Goal: Entertainment & Leisure: Consume media (video, audio)

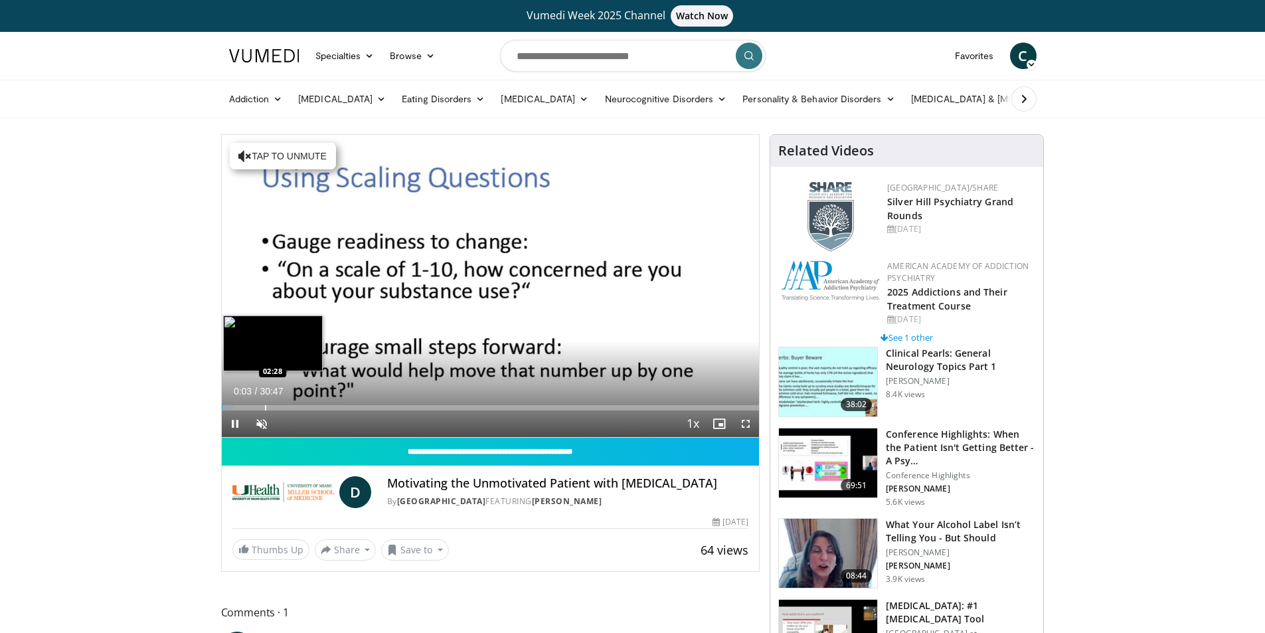
click at [265, 406] on div "Progress Bar" at bounding box center [265, 407] width 1 height 5
click at [297, 407] on div "Progress Bar" at bounding box center [297, 407] width 1 height 5
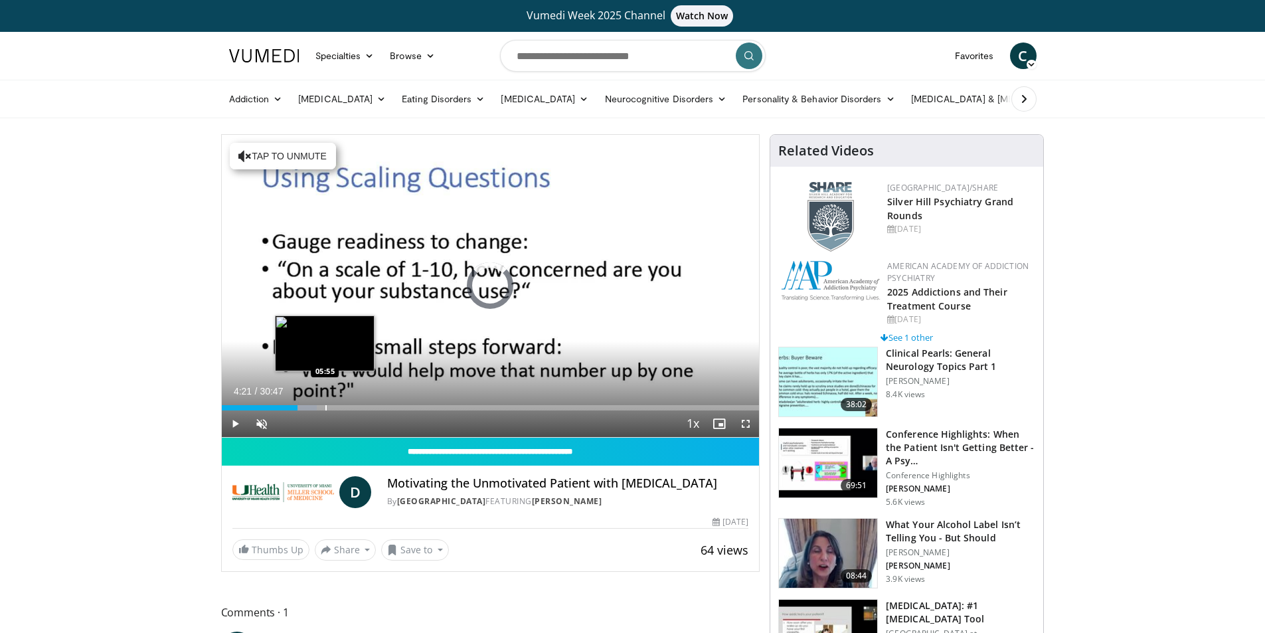
click at [325, 401] on div "Loaded : 17.72% 04:21 05:55" at bounding box center [491, 404] width 538 height 13
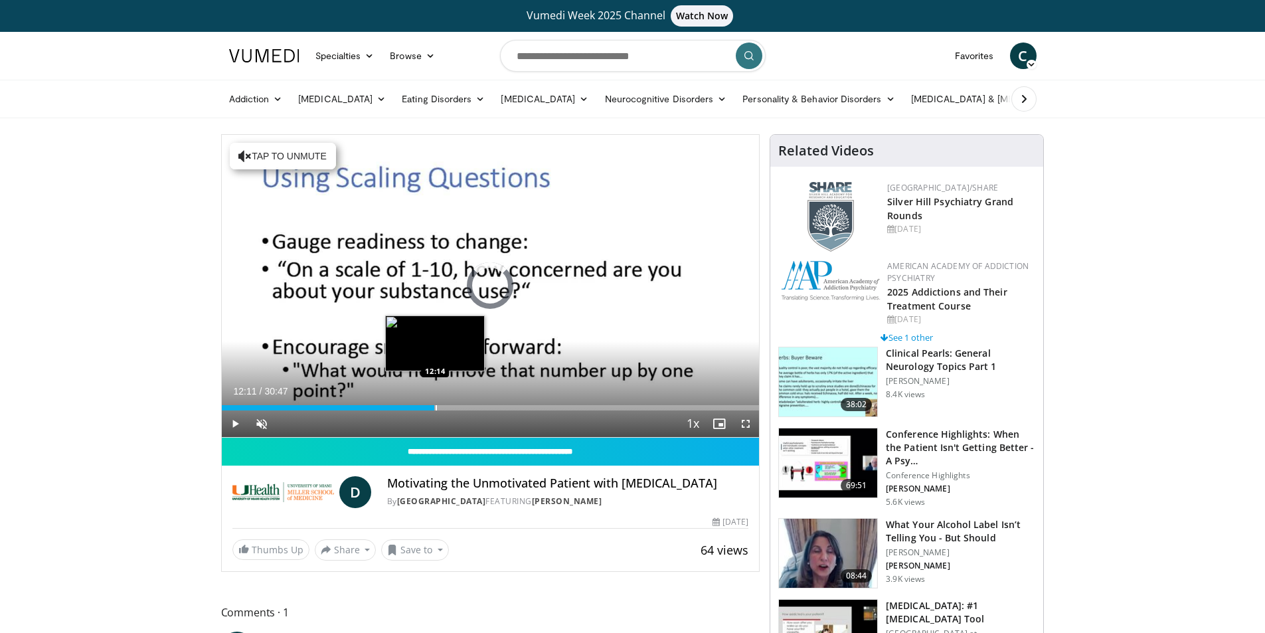
click at [436, 405] on div "Progress Bar" at bounding box center [436, 407] width 1 height 5
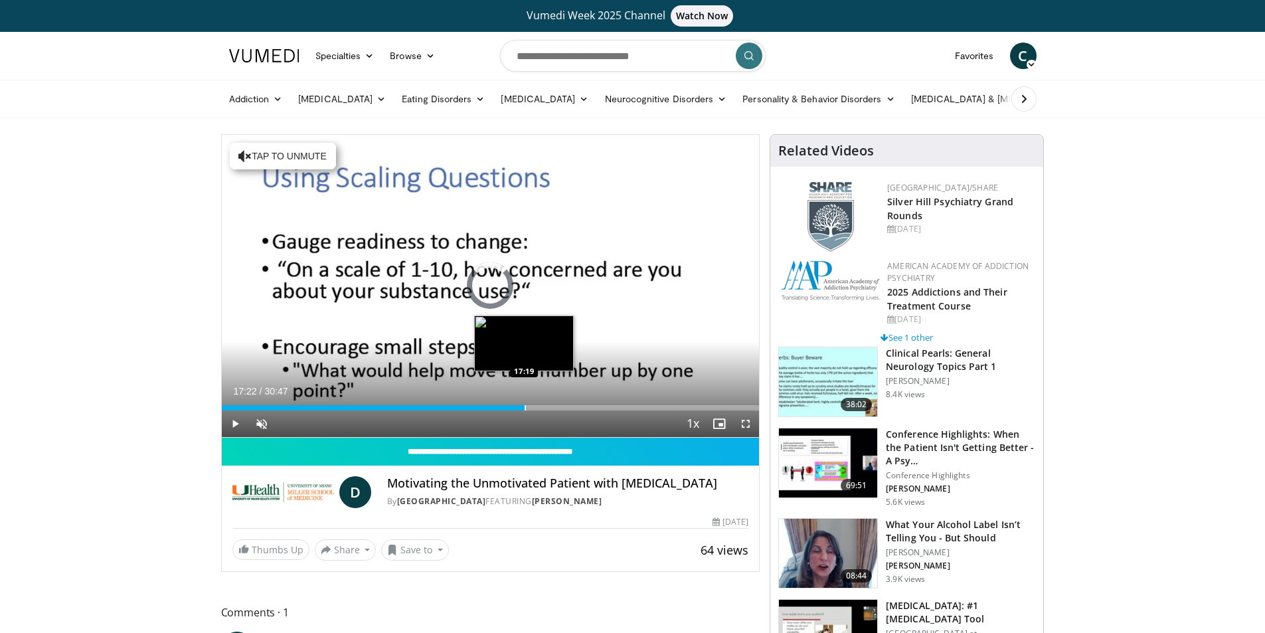
click at [525, 406] on div "Progress Bar" at bounding box center [525, 407] width 1 height 5
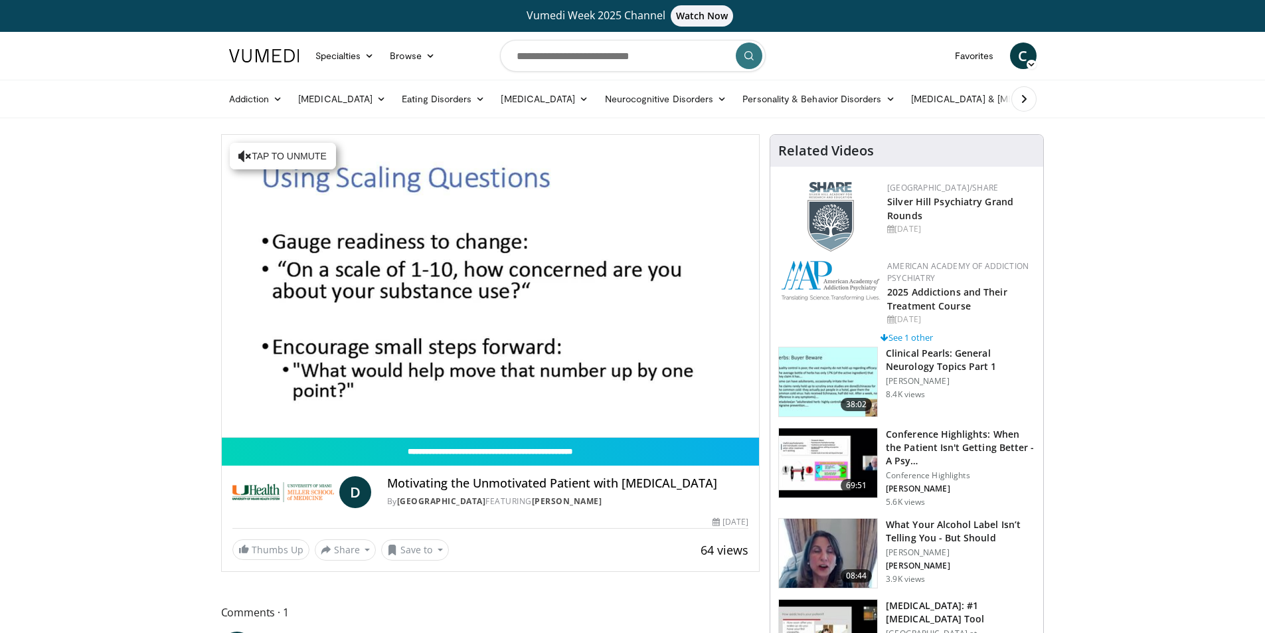
click at [586, 399] on div "10 seconds Tap to unmute" at bounding box center [491, 286] width 538 height 302
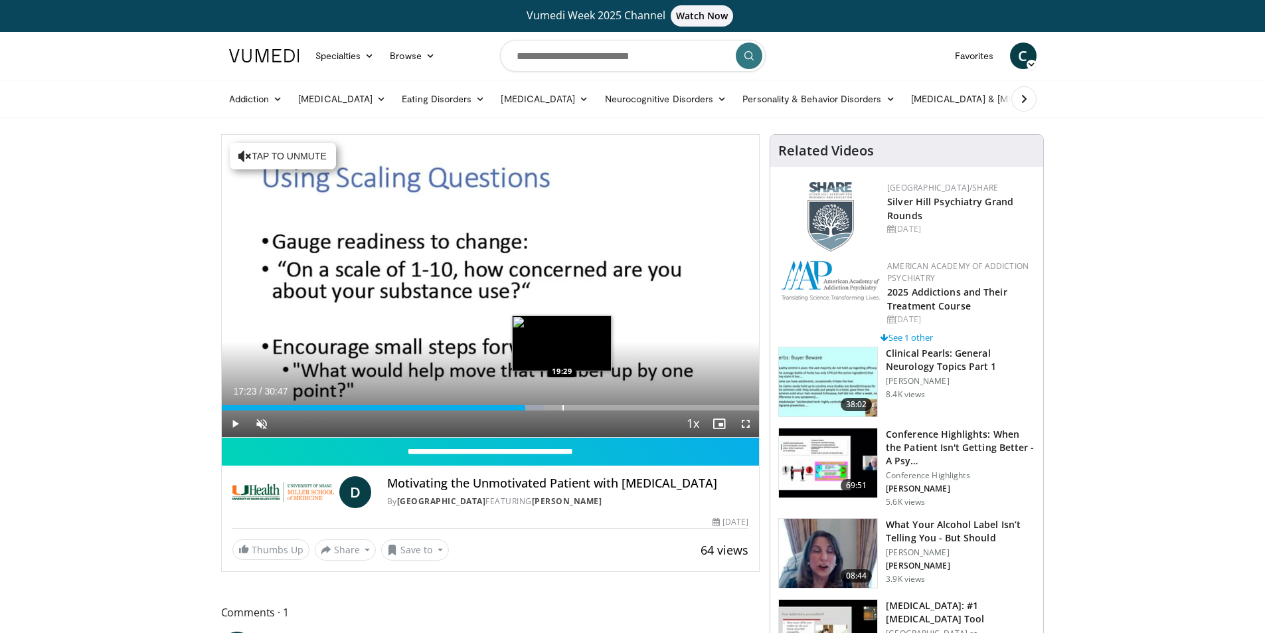
click at [562, 402] on div "Loaded : 60.10% 17:23 19:29" at bounding box center [491, 404] width 538 height 13
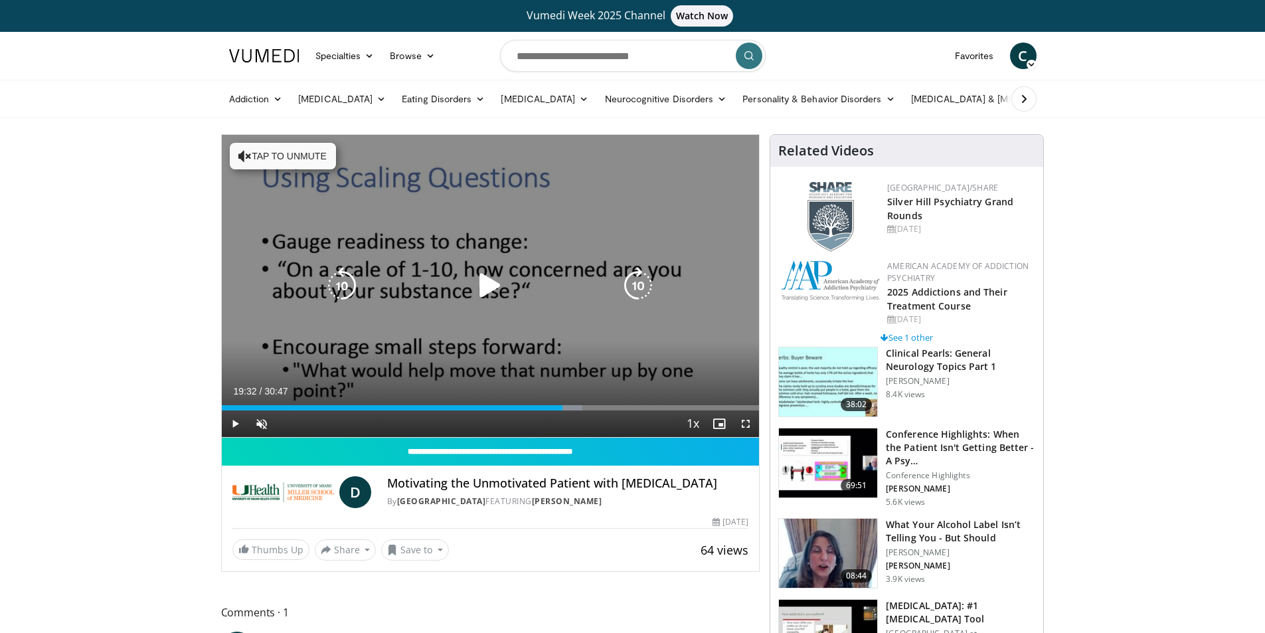
click at [282, 157] on button "Tap to unmute" at bounding box center [283, 156] width 106 height 27
click at [495, 286] on icon "Video Player" at bounding box center [489, 285] width 37 height 37
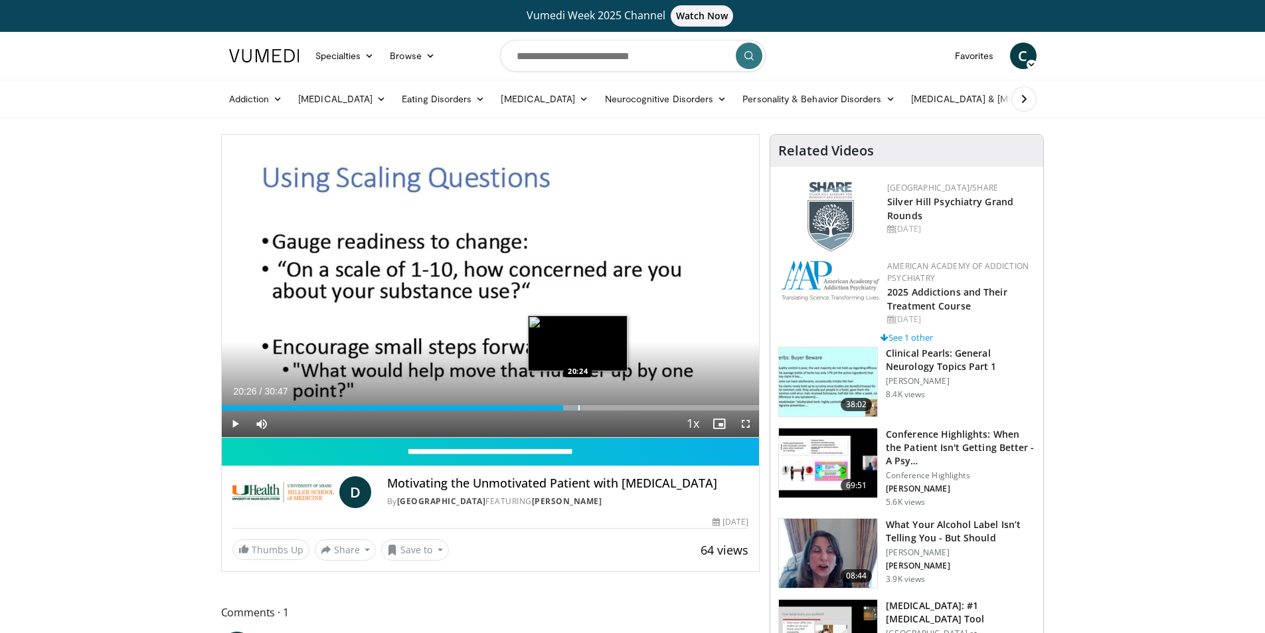
click at [578, 406] on div "Progress Bar" at bounding box center [578, 407] width 1 height 5
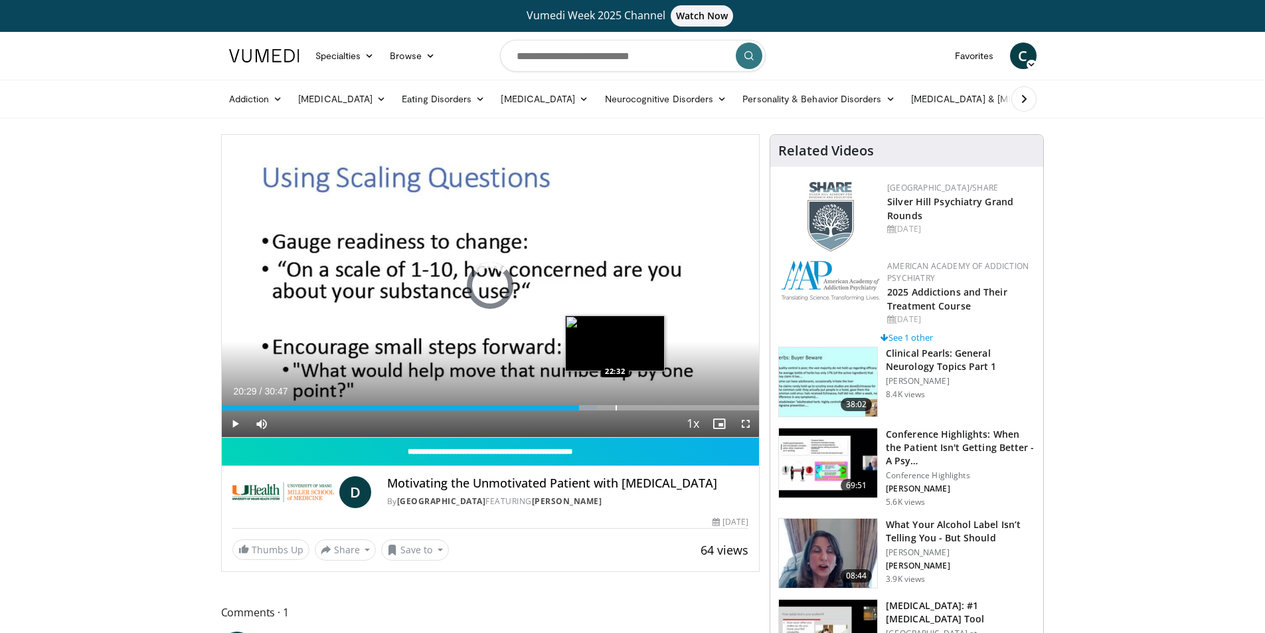
click at [616, 405] on div "Progress Bar" at bounding box center [616, 407] width 1 height 5
click at [649, 402] on div "Loaded : 76.80% 22:35 24:23" at bounding box center [491, 404] width 538 height 13
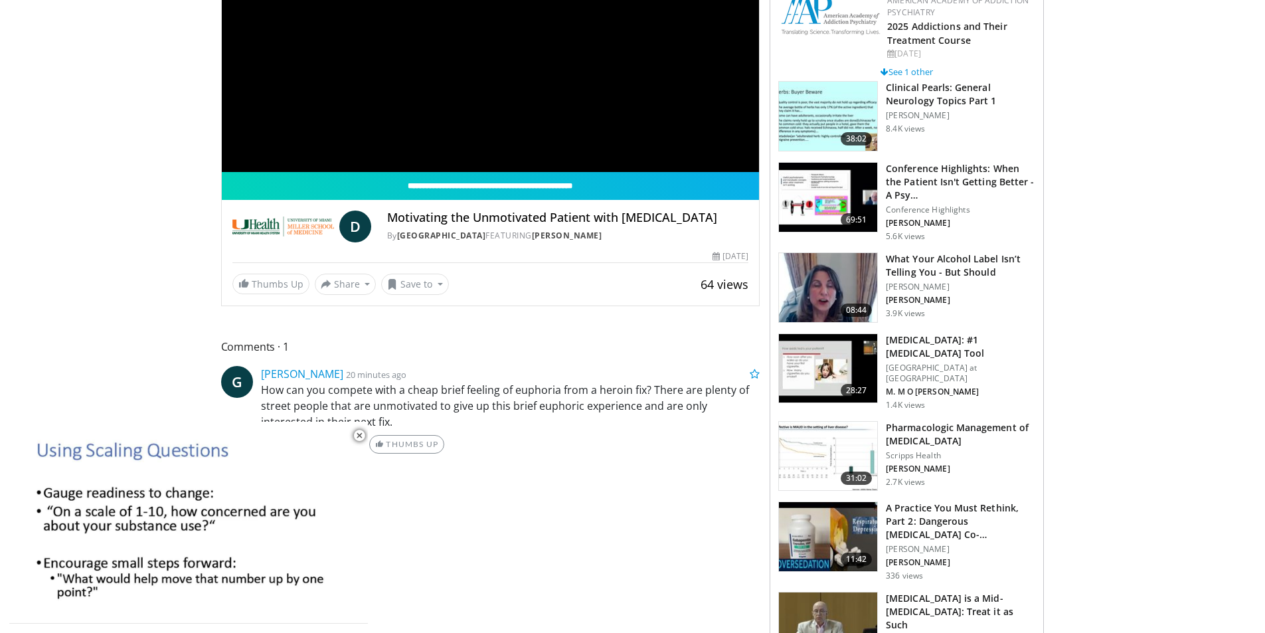
scroll to position [332, 0]
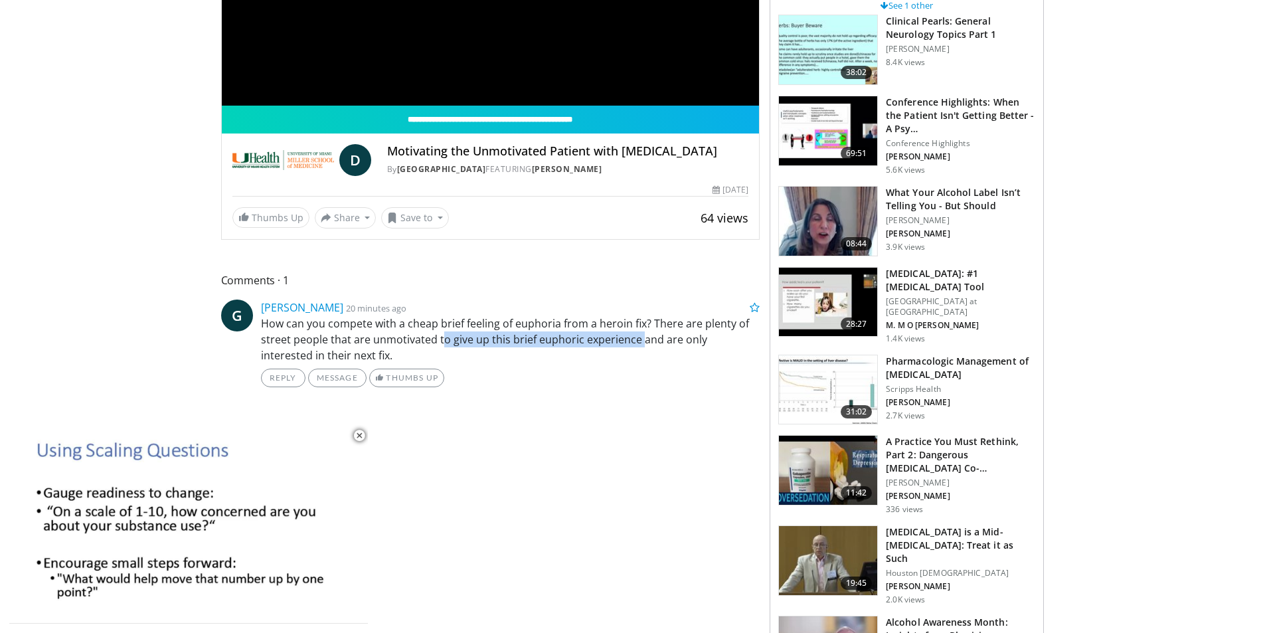
drag, startPoint x: 440, startPoint y: 353, endPoint x: 641, endPoint y: 357, distance: 201.9
click at [641, 357] on p "How can you compete with a cheap brief feeling of euphoria from a heroin fix? T…" at bounding box center [510, 339] width 499 height 48
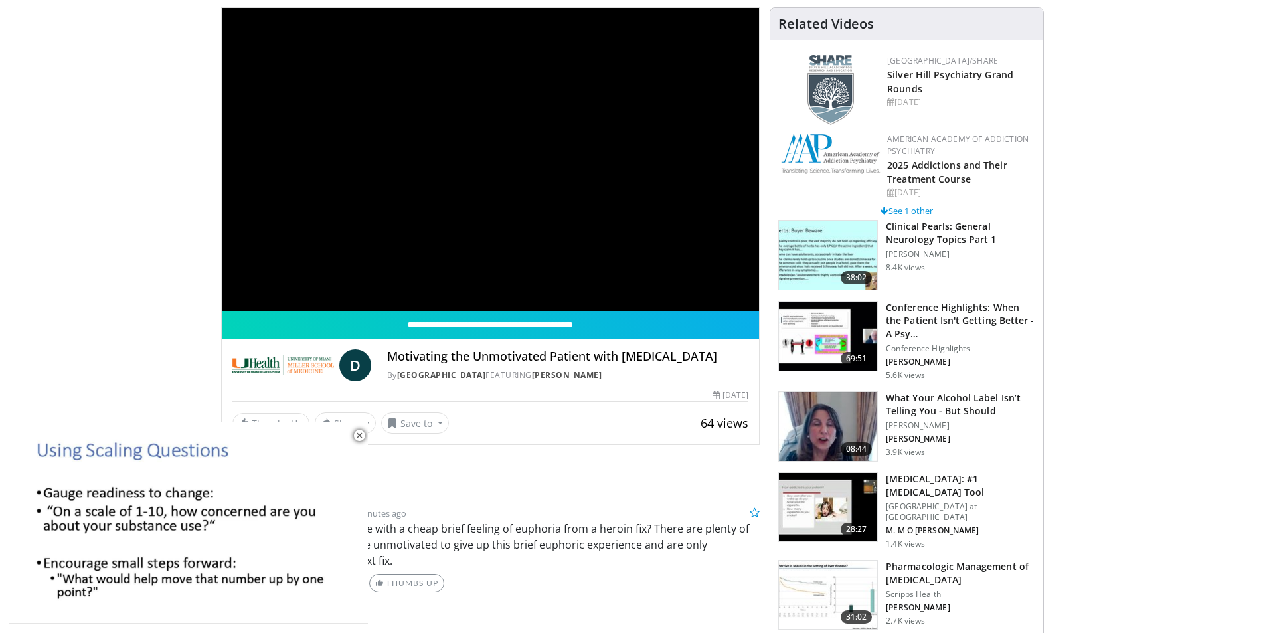
scroll to position [266, 0]
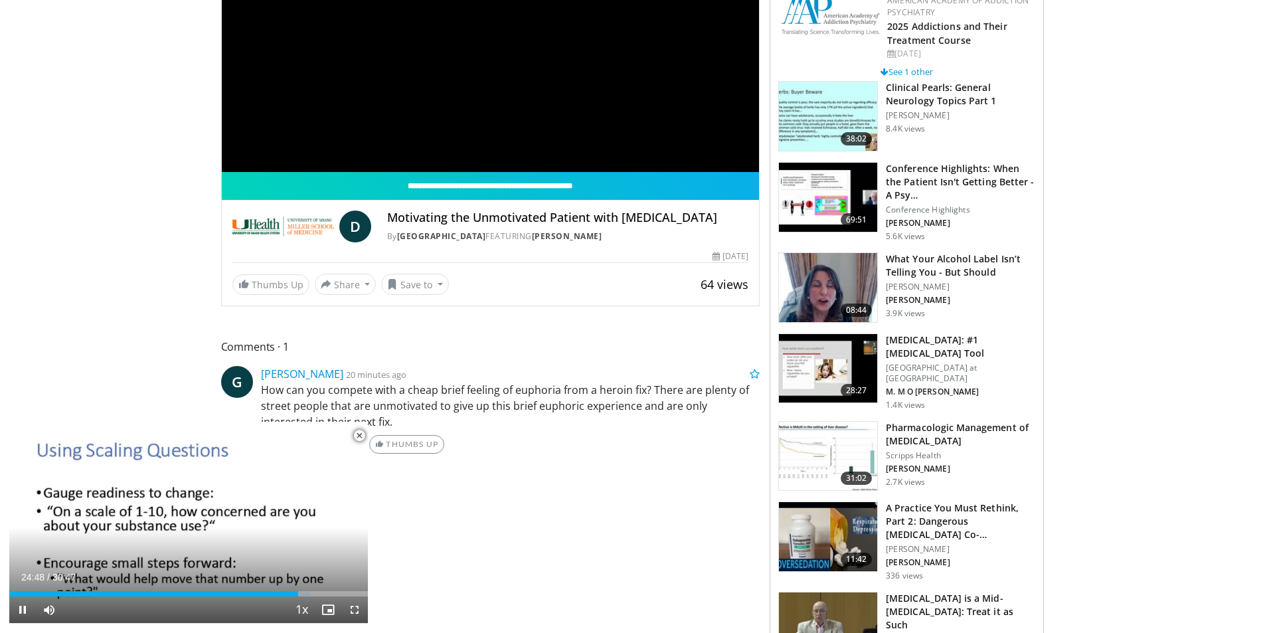
click at [363, 435] on span "Video Player" at bounding box center [359, 435] width 27 height 27
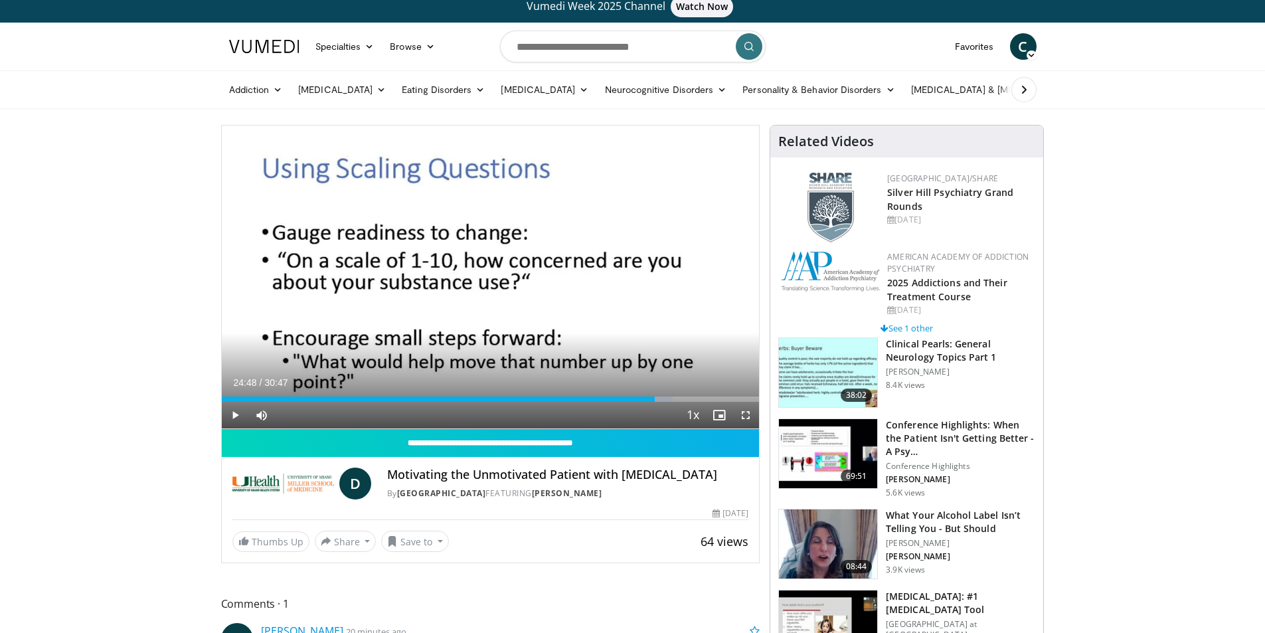
scroll to position [0, 0]
